Goal: Task Accomplishment & Management: Manage account settings

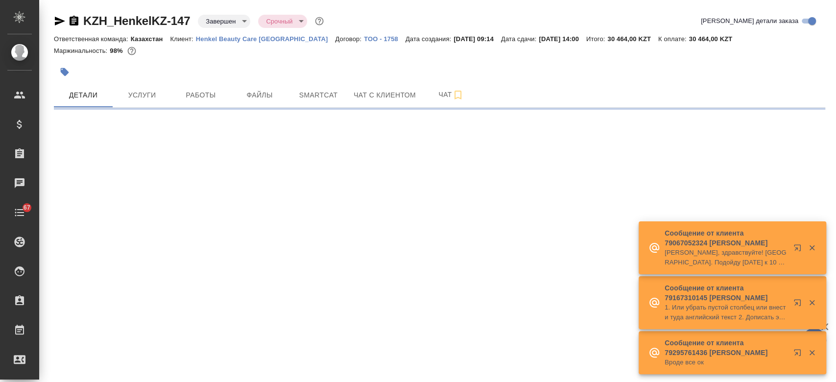
select select "RU"
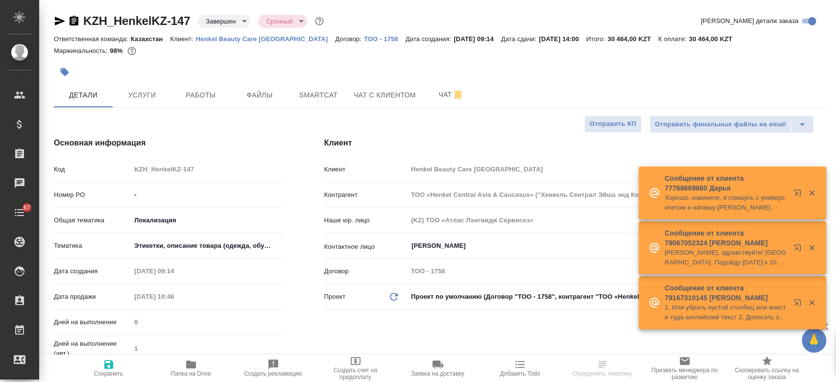
type textarea "x"
type input "Matveeva Anastasia"
type input "Журавлев Денис"
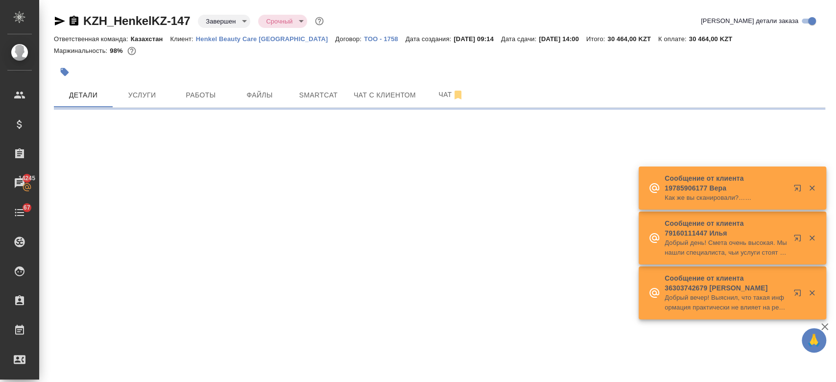
select select "RU"
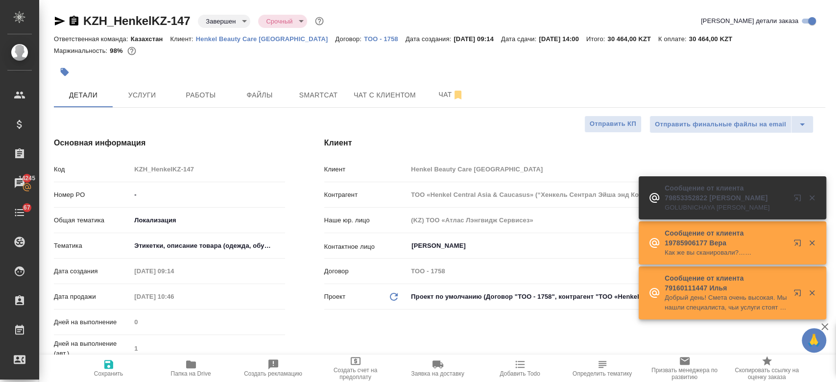
type textarea "x"
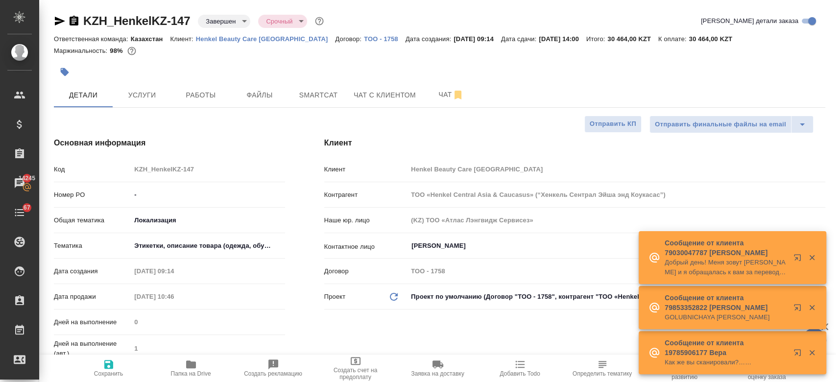
click at [284, 37] on p "Henkel Beauty Care [GEOGRAPHIC_DATA]" at bounding box center [266, 38] width 140 height 7
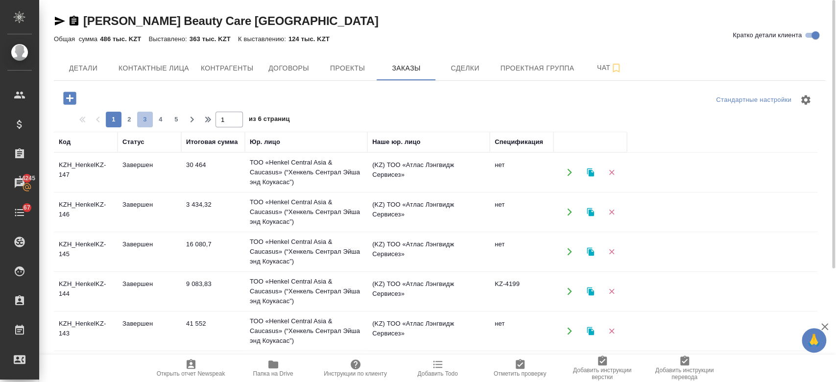
click at [149, 118] on span "3" at bounding box center [145, 120] width 16 height 10
click at [127, 119] on span "2" at bounding box center [129, 120] width 16 height 10
type input "2"
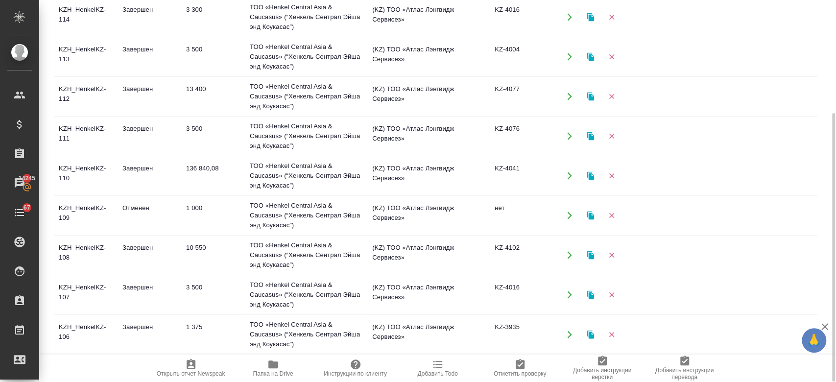
scroll to position [629, 0]
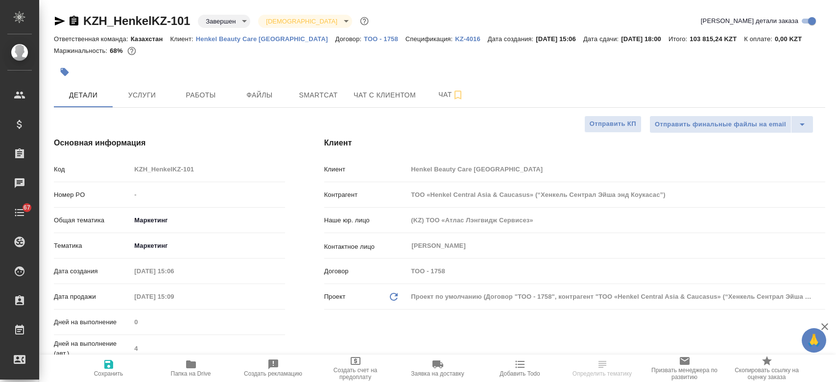
select select "RU"
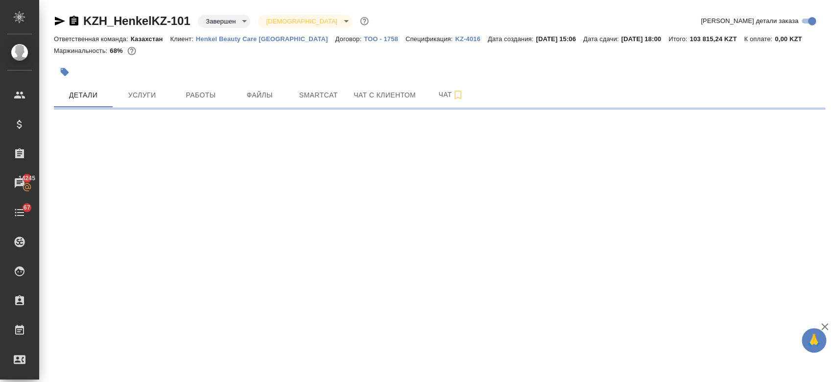
select select "RU"
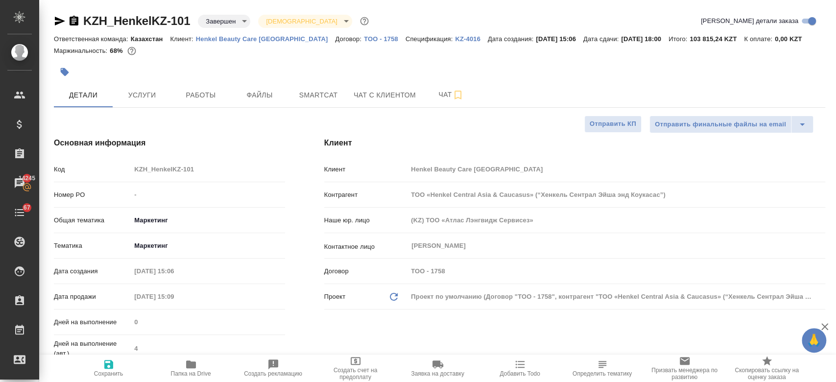
type textarea "x"
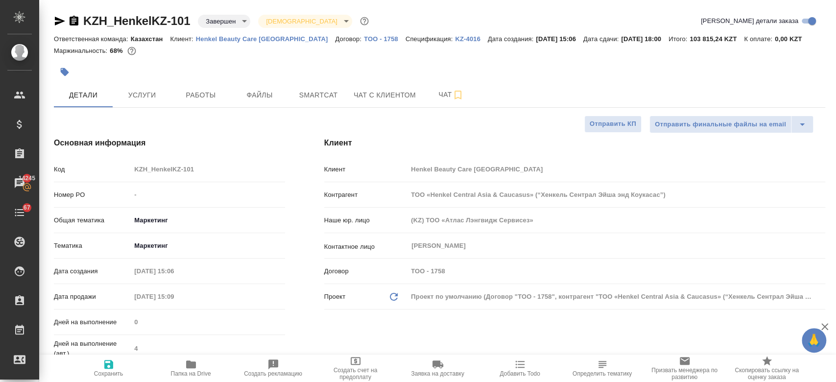
type textarea "x"
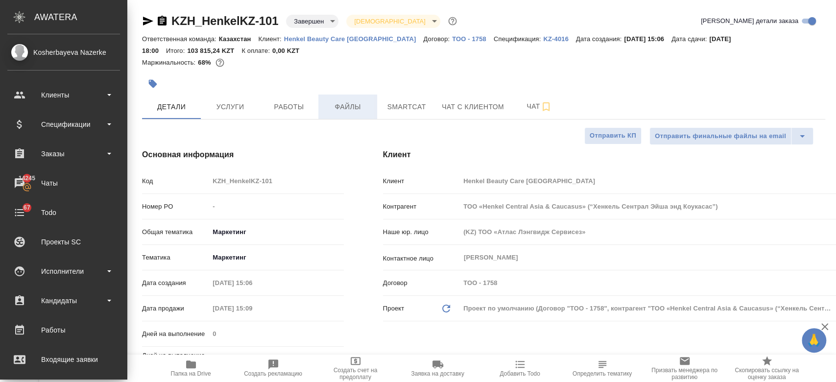
click at [324, 101] on span "Файлы" at bounding box center [347, 107] width 47 height 12
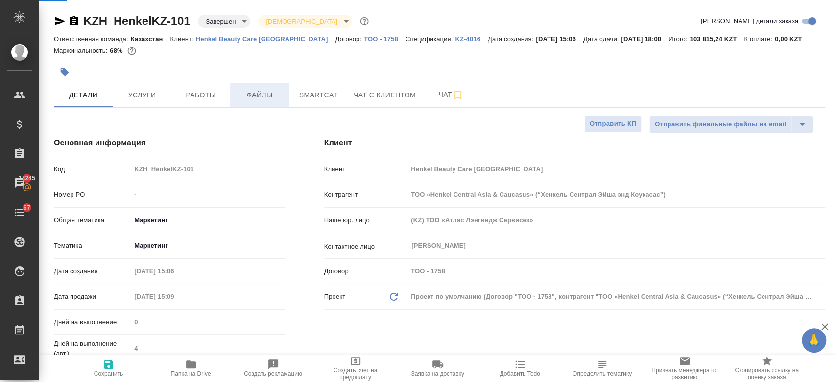
type textarea "x"
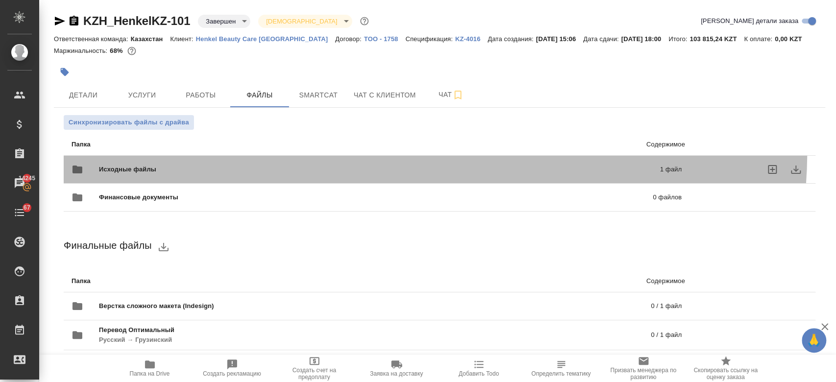
click at [386, 151] on div "Исходные файлы 1 файл" at bounding box center [377, 169] width 630 height 43
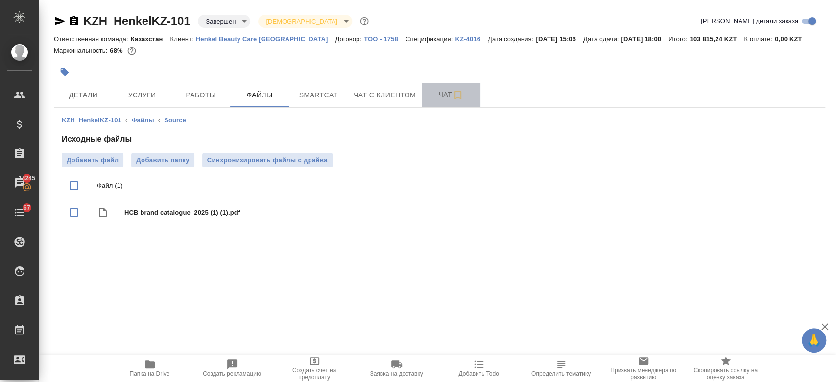
click at [436, 97] on span "Чат" at bounding box center [450, 95] width 47 height 12
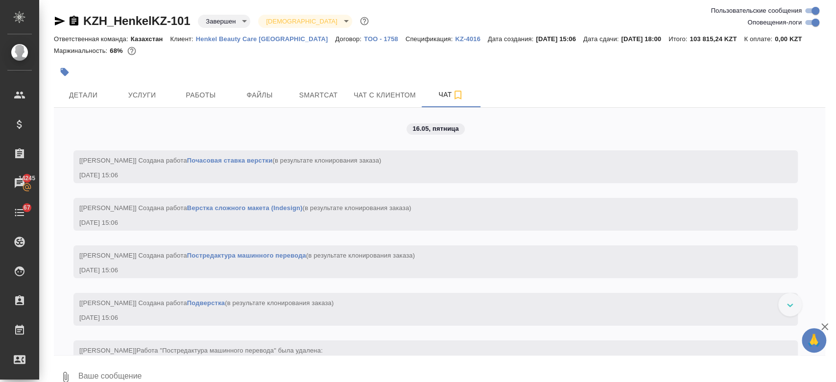
drag, startPoint x: 809, startPoint y: 108, endPoint x: 515, endPoint y: 145, distance: 296.2
click at [515, 145] on div "16.05, пятница [Асланукова Сати] Создана работа Почасовая ставка верстки (в рез…" at bounding box center [439, 231] width 771 height 247
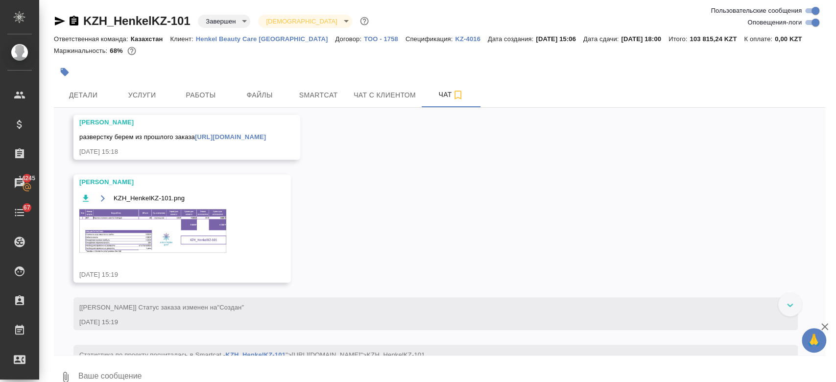
scroll to position [320, 0]
click at [266, 140] on link "https://drive.awatera.com/apps/files/?dir=/Shares/HenkelKZ/Orders/KZH_HenkelKZ-…" at bounding box center [230, 137] width 71 height 7
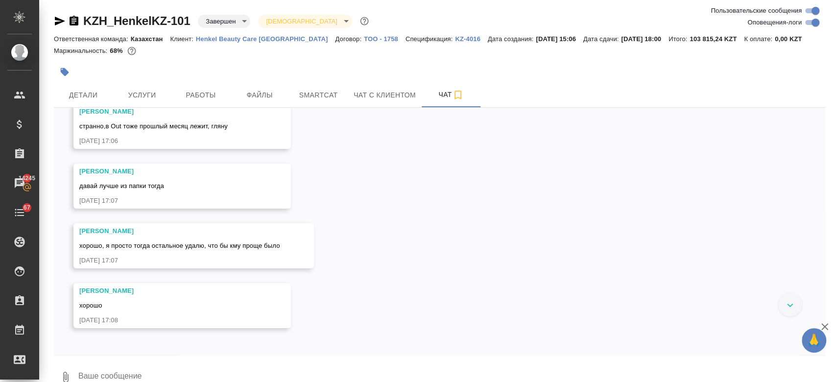
scroll to position [5018, 0]
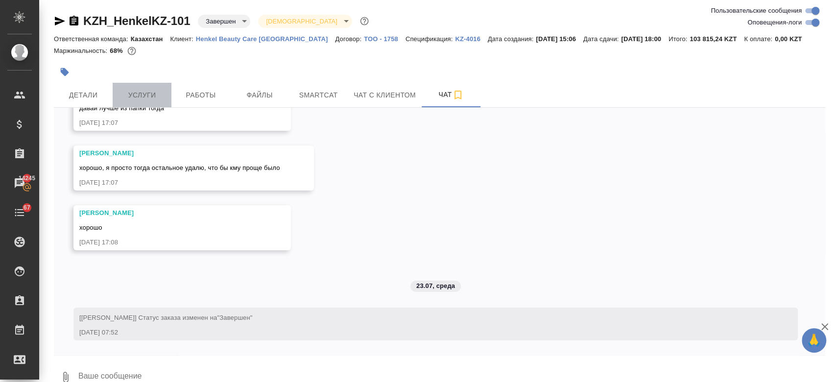
click at [131, 101] on button "Услуги" at bounding box center [142, 95] width 59 height 24
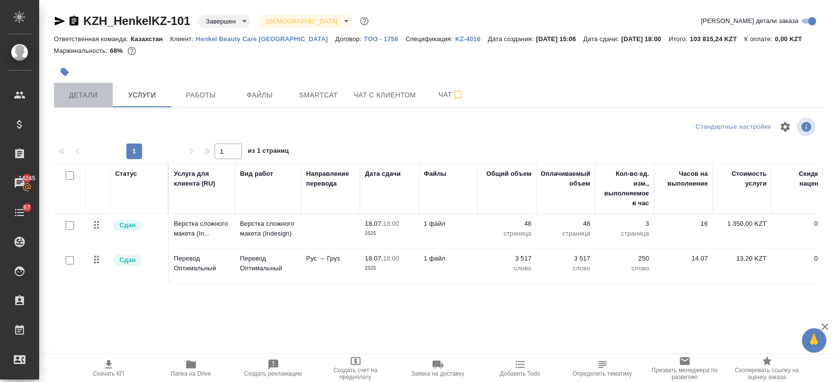
click at [88, 96] on span "Детали" at bounding box center [83, 95] width 47 height 12
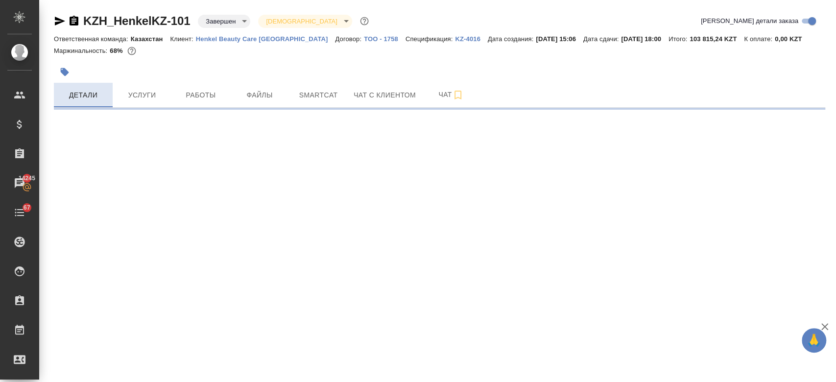
select select "RU"
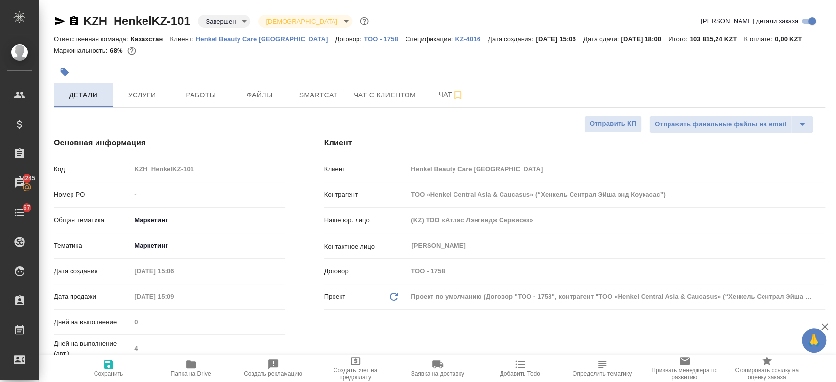
type textarea "x"
click at [227, 41] on p "Henkel Beauty Care [GEOGRAPHIC_DATA]" at bounding box center [266, 38] width 140 height 7
type textarea "x"
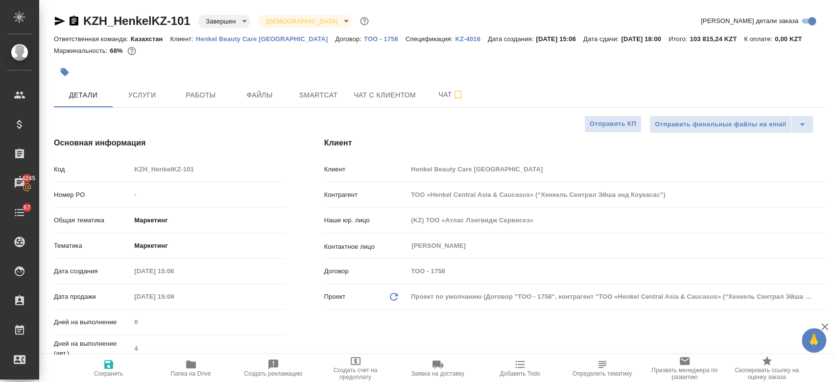
type textarea "x"
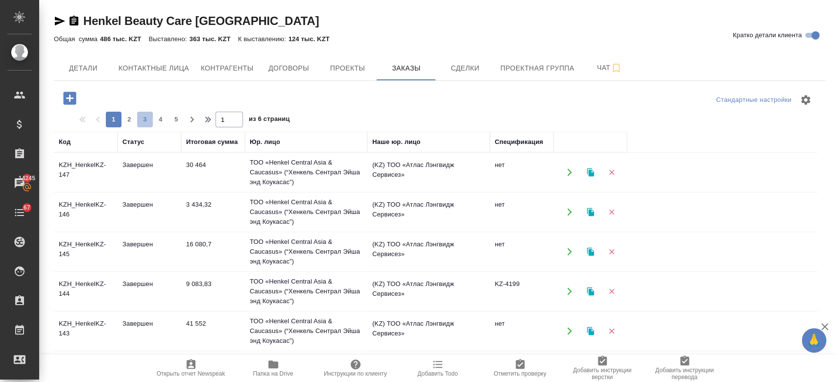
click at [141, 120] on span "3" at bounding box center [145, 120] width 16 height 10
type input "3"
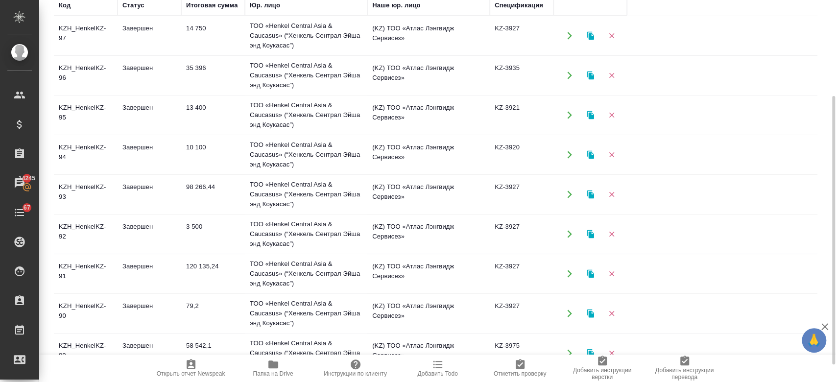
scroll to position [161, 0]
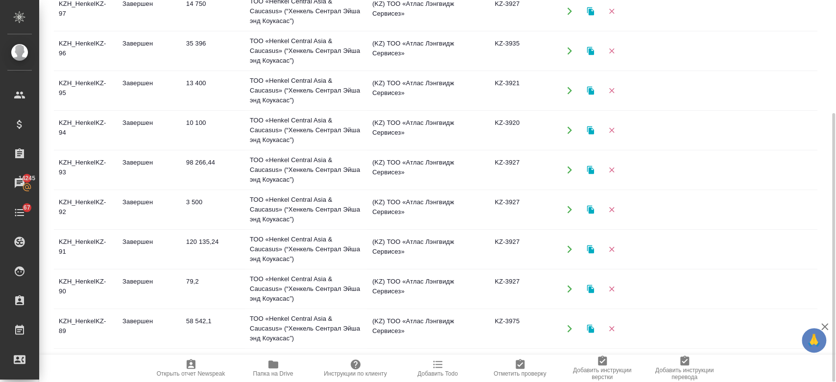
click at [84, 28] on td "KZH_HenkelKZ-91" at bounding box center [86, 11] width 64 height 34
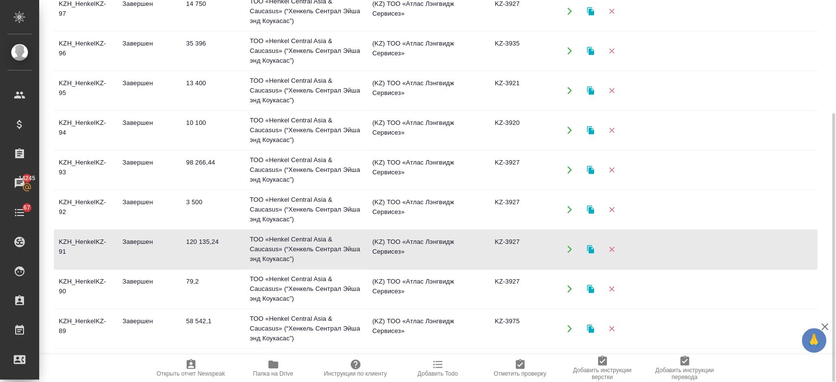
click at [84, 28] on td "KZH_HenkelKZ-91" at bounding box center [86, 11] width 64 height 34
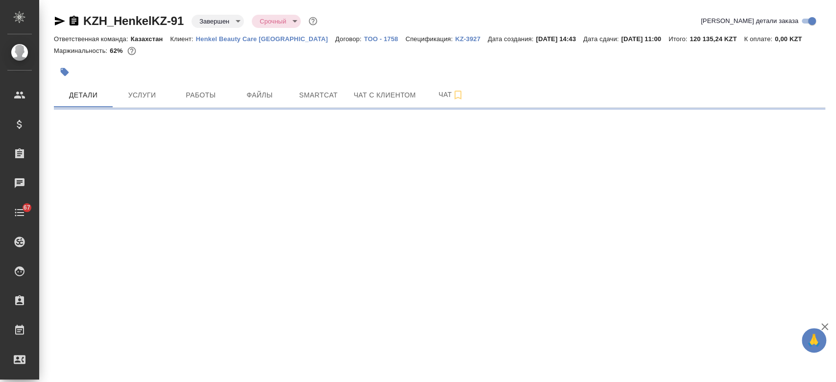
select select "RU"
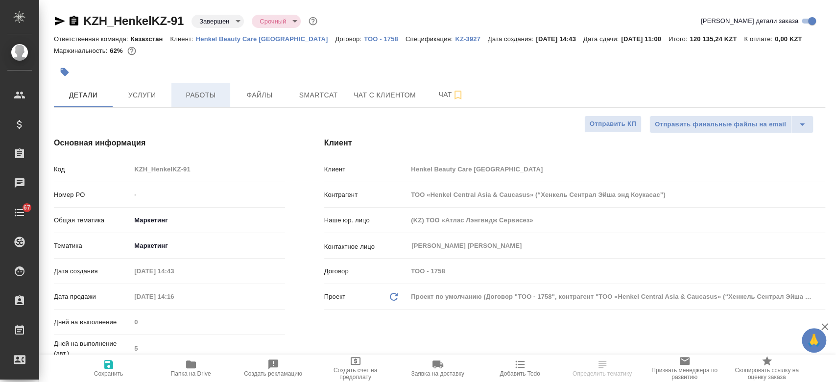
type textarea "x"
click at [134, 100] on span "Услуги" at bounding box center [141, 95] width 47 height 12
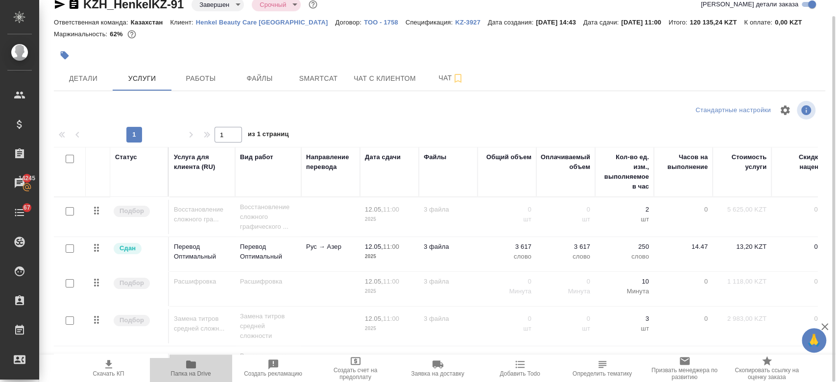
click at [188, 371] on span "Папка на Drive" at bounding box center [191, 373] width 40 height 7
